Goal: Task Accomplishment & Management: Manage account settings

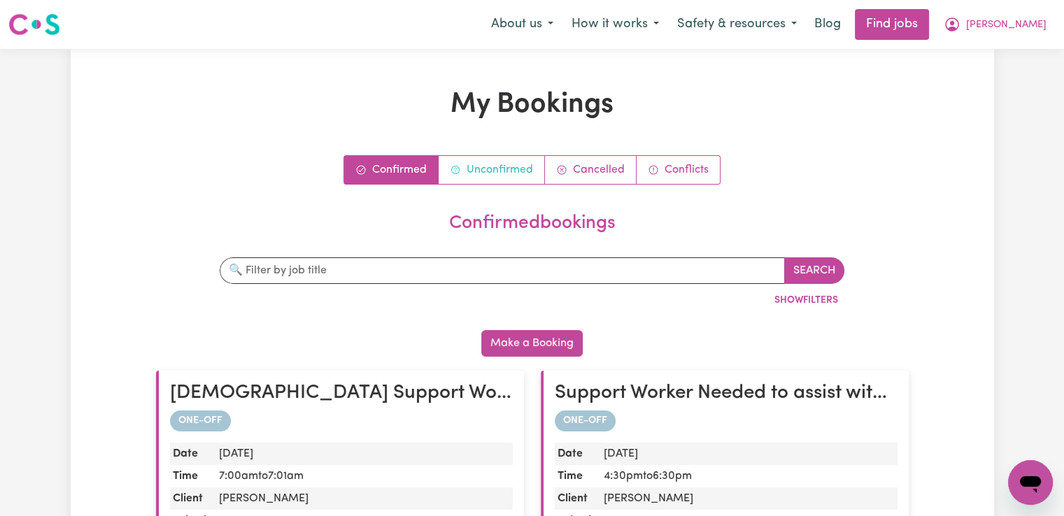
click at [496, 172] on link "Unconfirmed" at bounding box center [492, 170] width 106 height 28
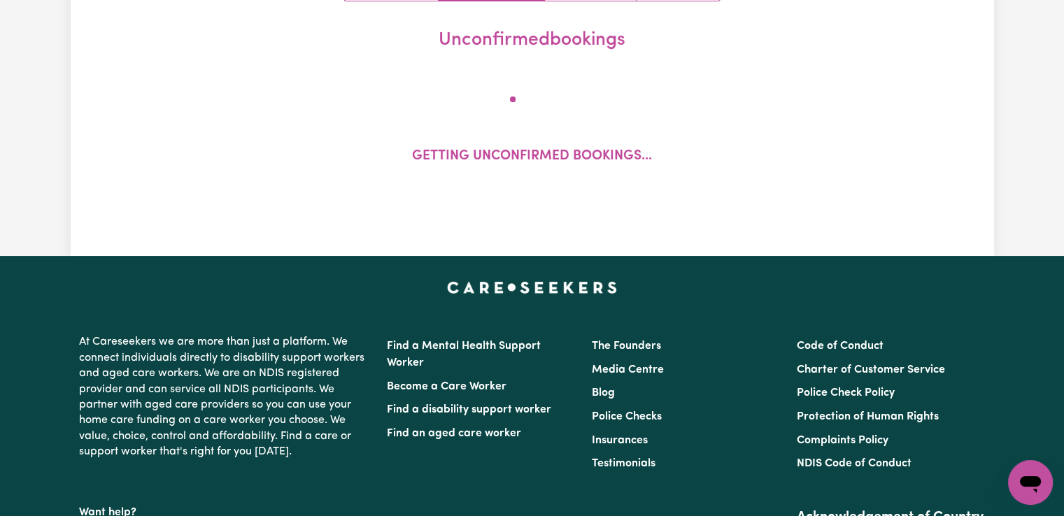
scroll to position [210, 0]
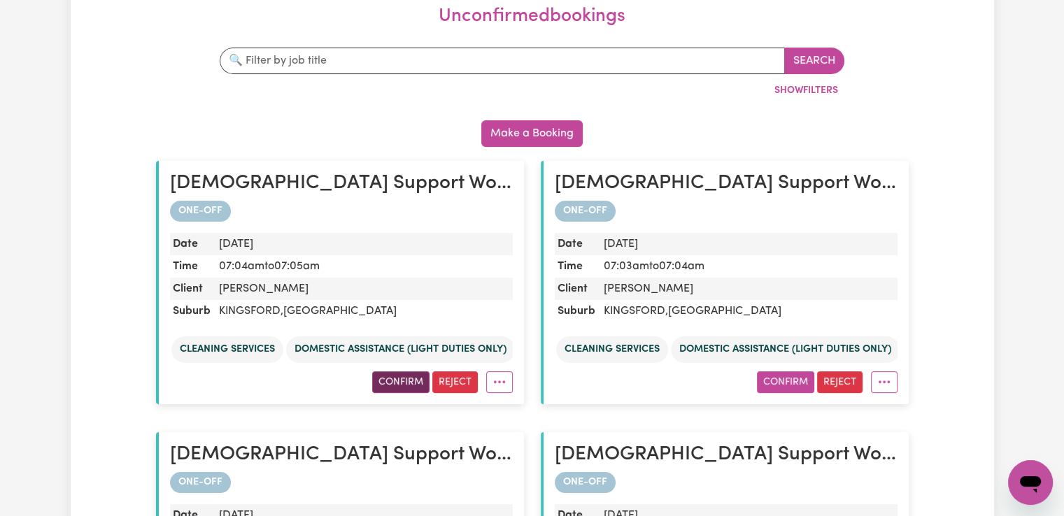
click at [411, 383] on button "Confirm" at bounding box center [400, 382] width 57 height 22
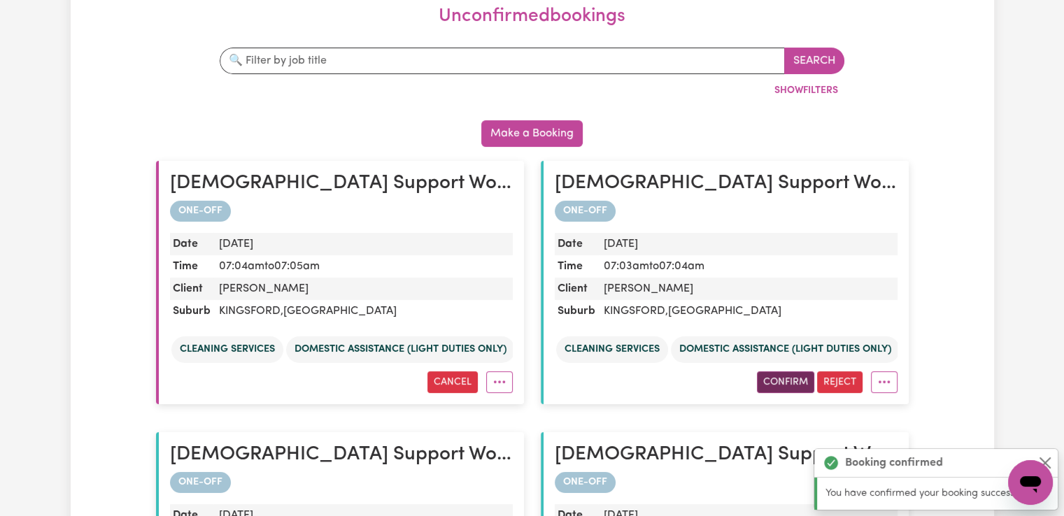
click at [764, 379] on button "Confirm" at bounding box center [785, 382] width 57 height 22
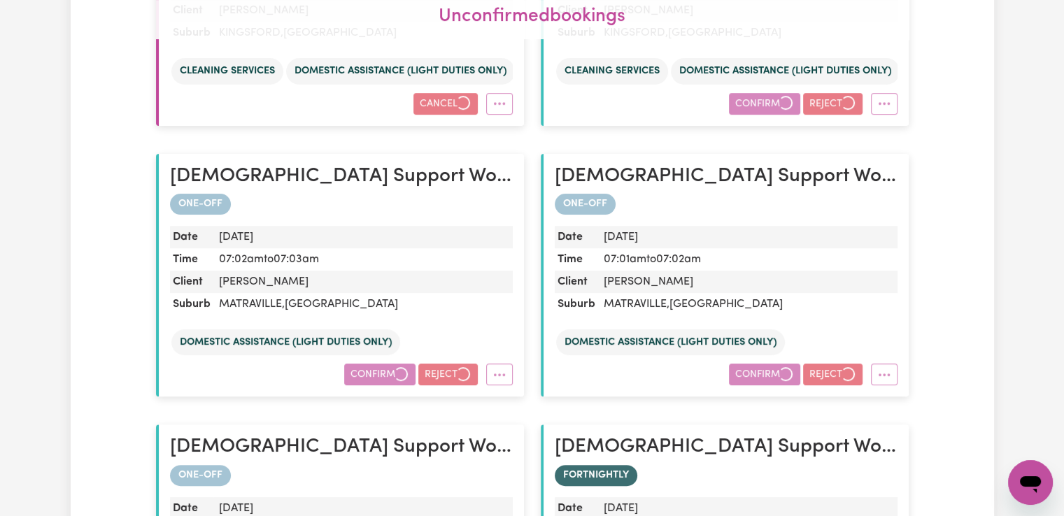
scroll to position [490, 0]
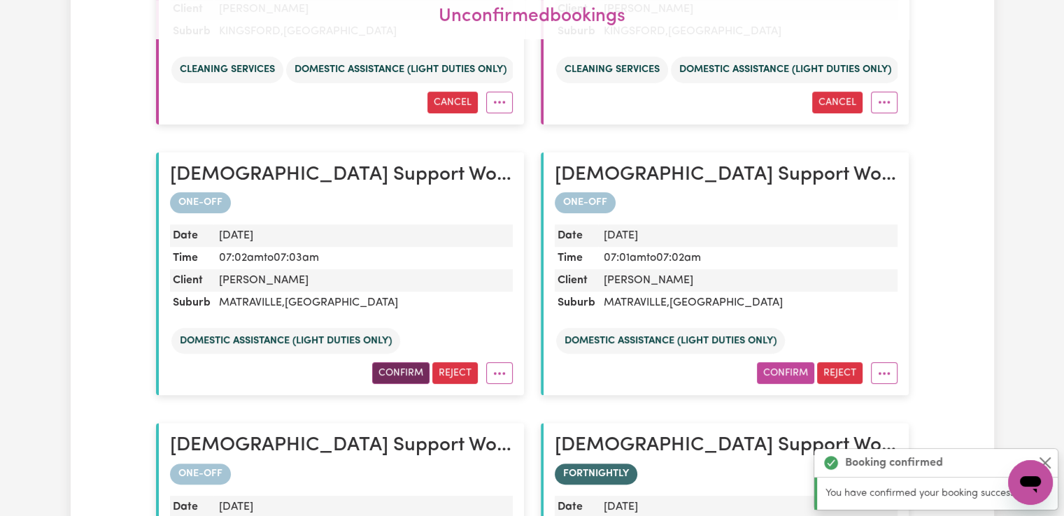
click at [397, 375] on button "Confirm" at bounding box center [400, 373] width 57 height 22
click at [770, 373] on button "Confirm" at bounding box center [785, 373] width 57 height 22
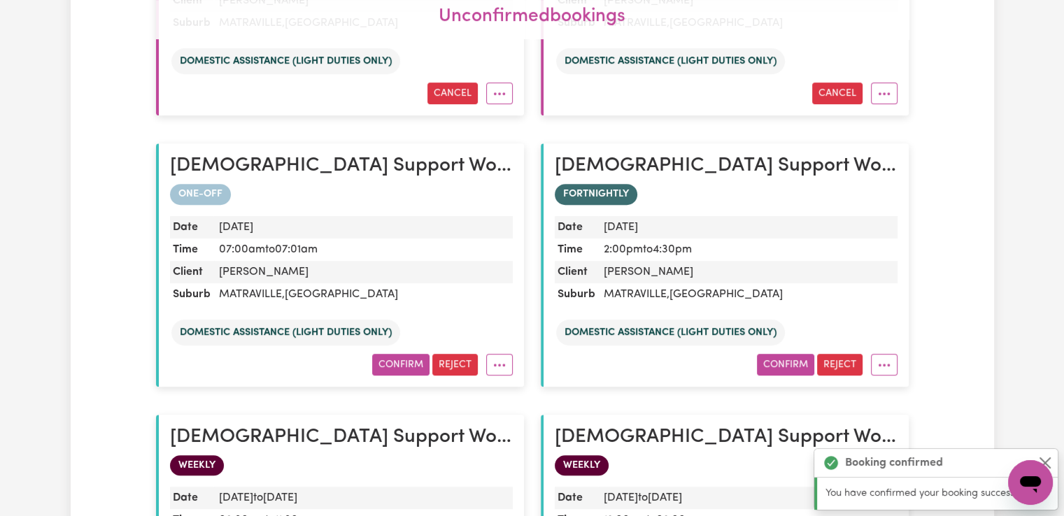
scroll to position [839, 0]
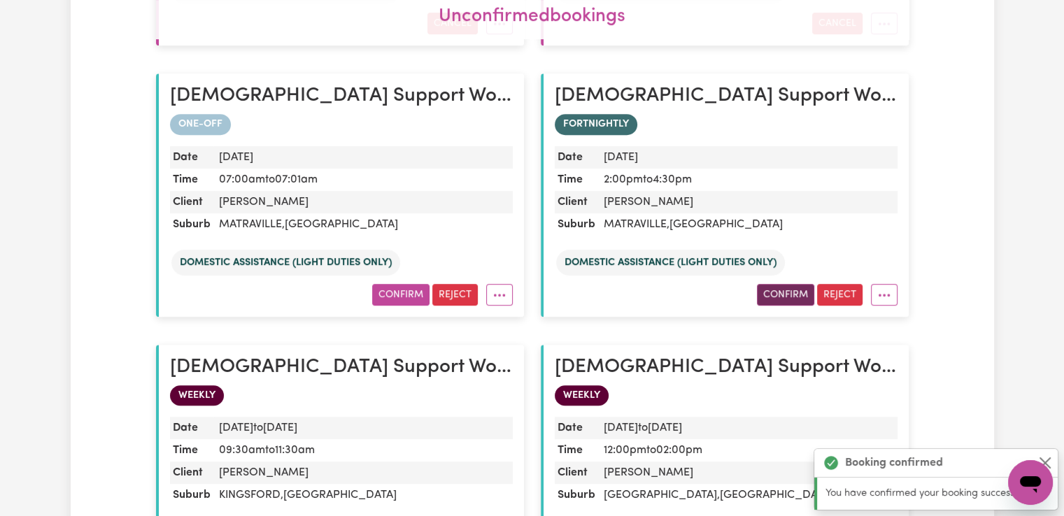
click at [779, 297] on button "Confirm" at bounding box center [785, 295] width 57 height 22
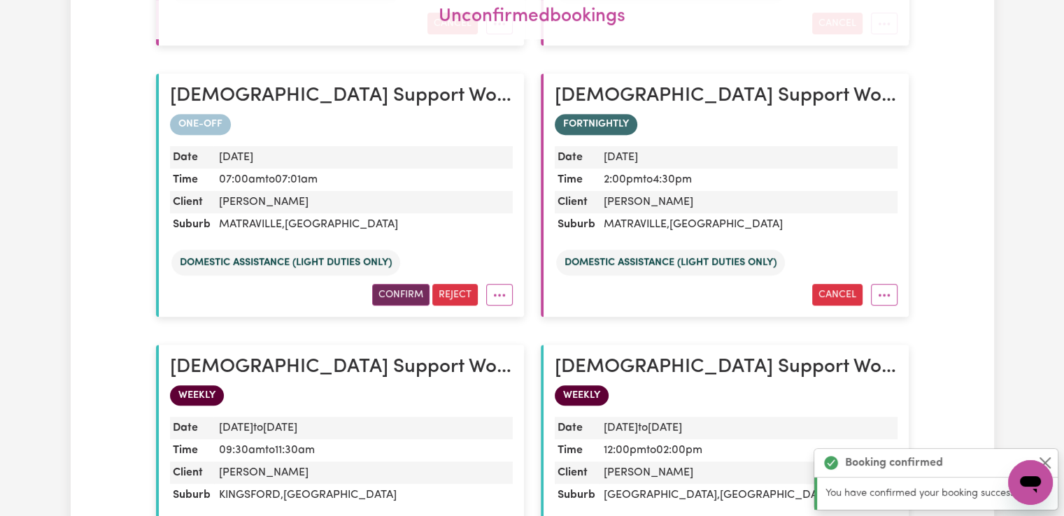
click at [413, 294] on button "Confirm" at bounding box center [400, 295] width 57 height 22
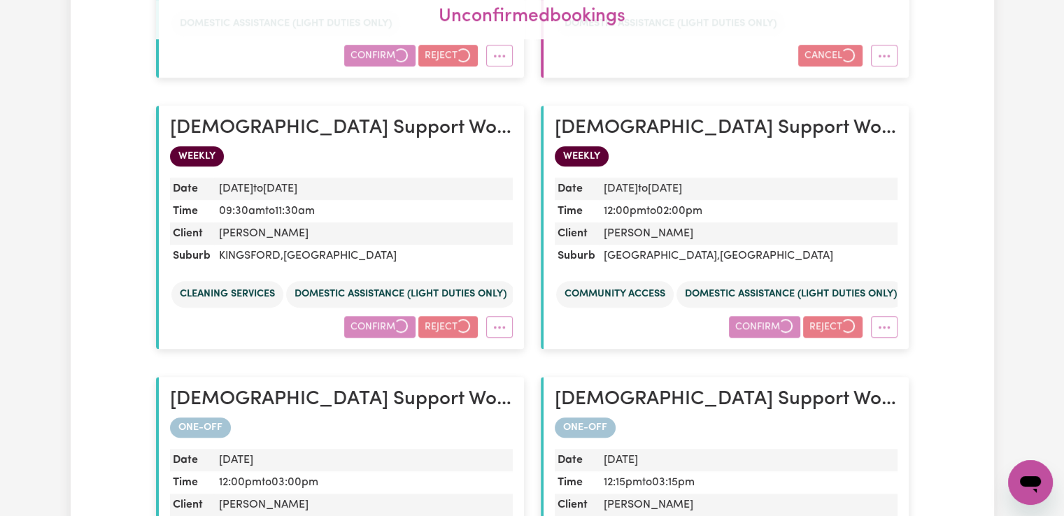
scroll to position [1119, 0]
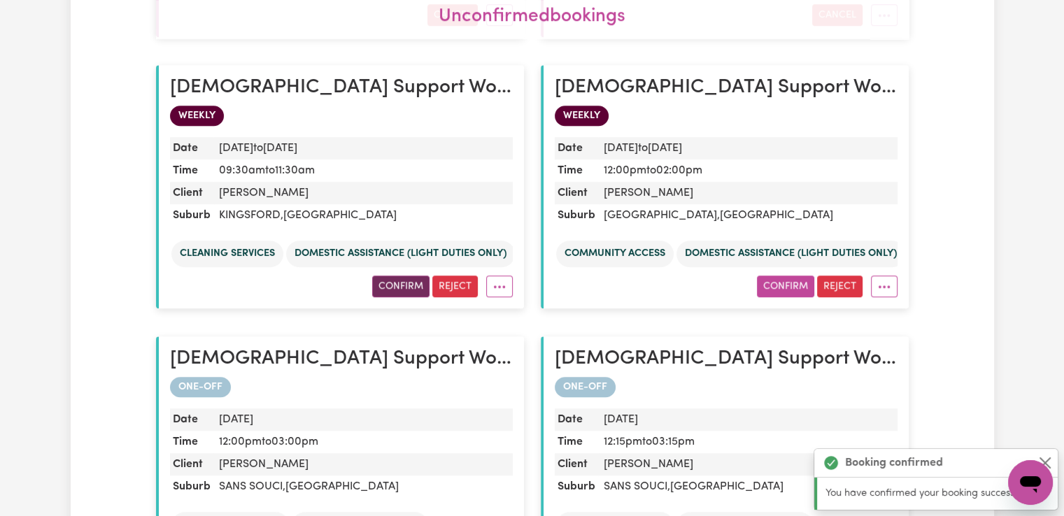
click at [395, 290] on button "Confirm" at bounding box center [400, 287] width 57 height 22
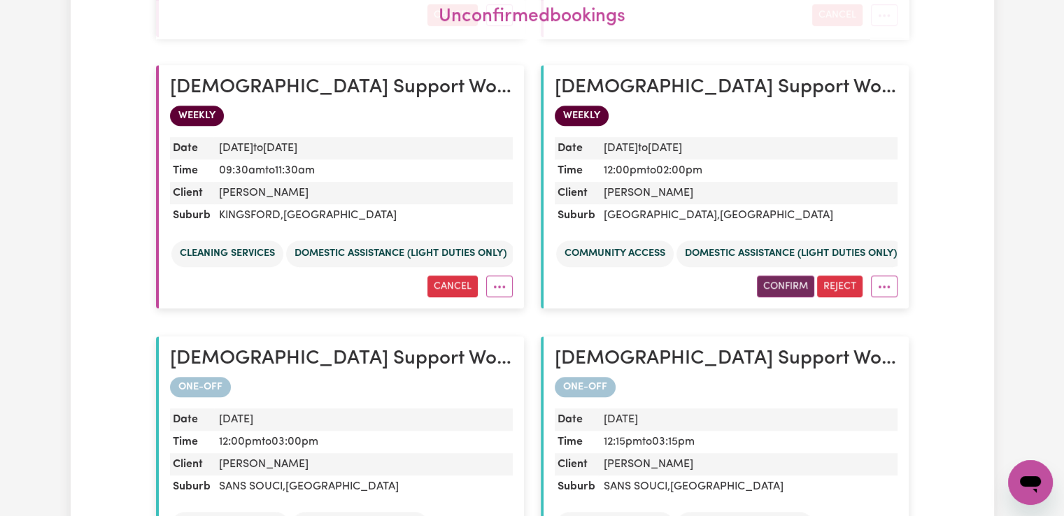
click at [769, 279] on button "Confirm" at bounding box center [785, 287] width 57 height 22
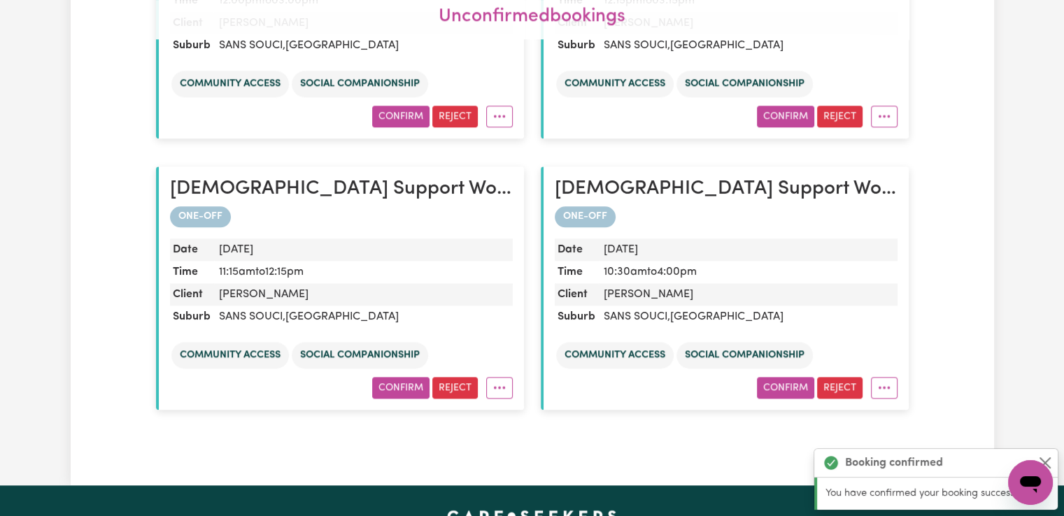
scroll to position [1399, 0]
